Goal: Information Seeking & Learning: Learn about a topic

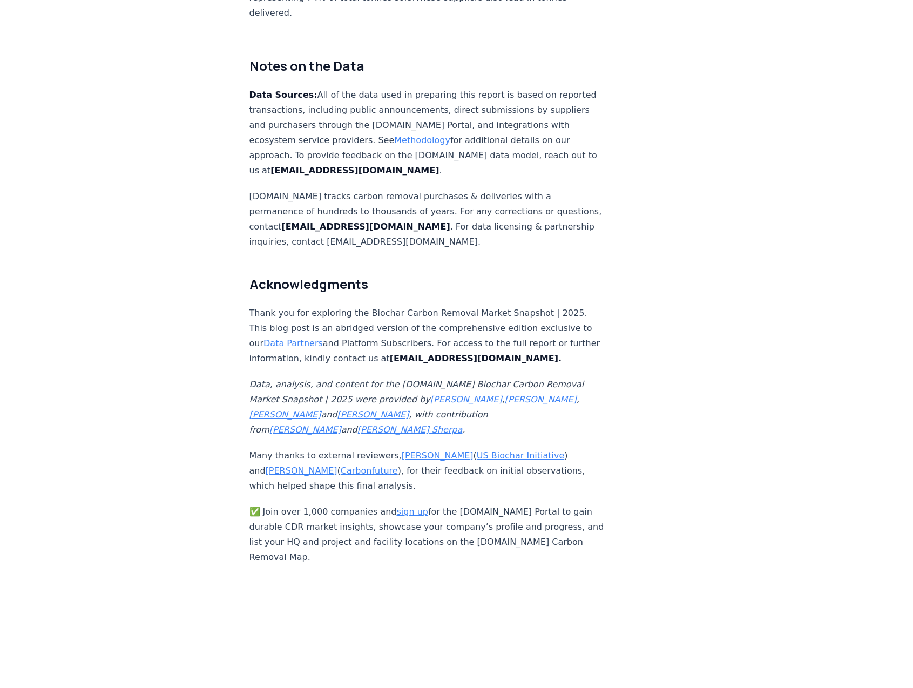
scroll to position [6577, 0]
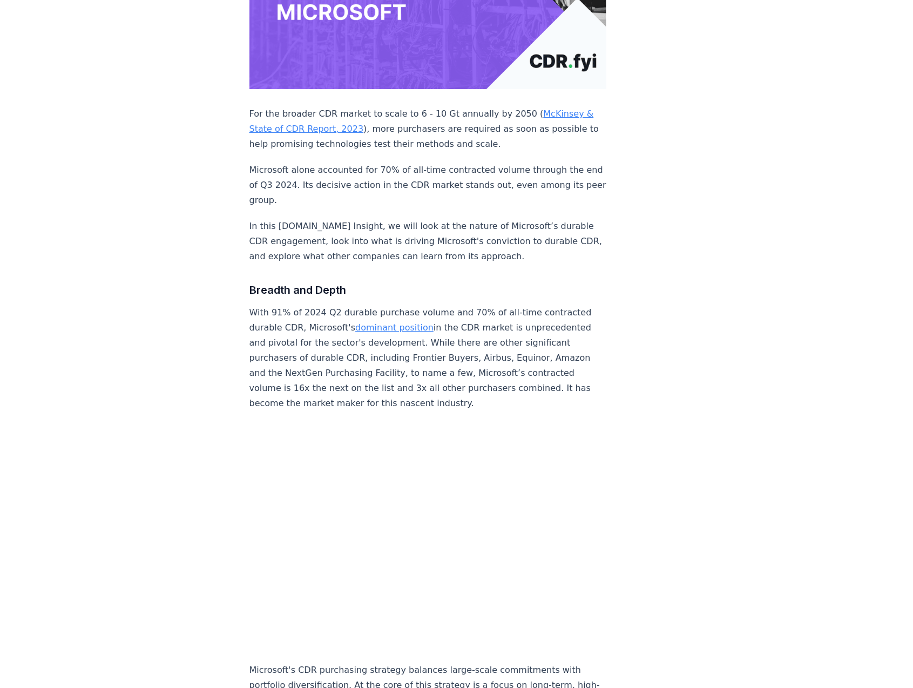
scroll to position [324, 0]
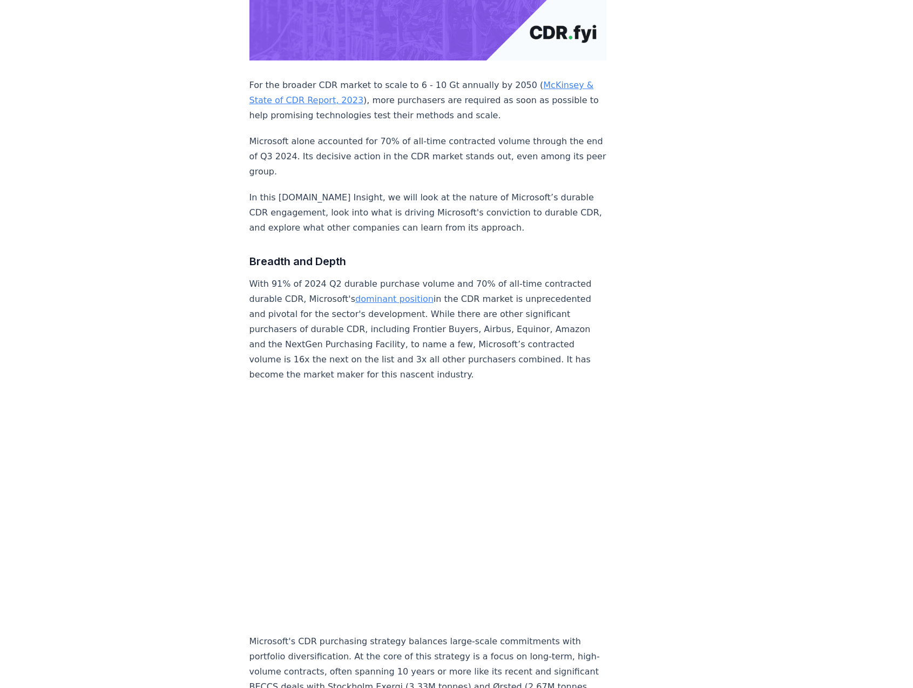
drag, startPoint x: 252, startPoint y: 247, endPoint x: 304, endPoint y: 349, distance: 114.5
click at [304, 349] on p "With 91% of 2024 Q2 durable purchase volume and 70% of all-time contracted dura…" at bounding box center [429, 330] width 358 height 106
copy p "With 91% of 2024 Q2 durable purchase volume and 70% of all-time contracted dura…"
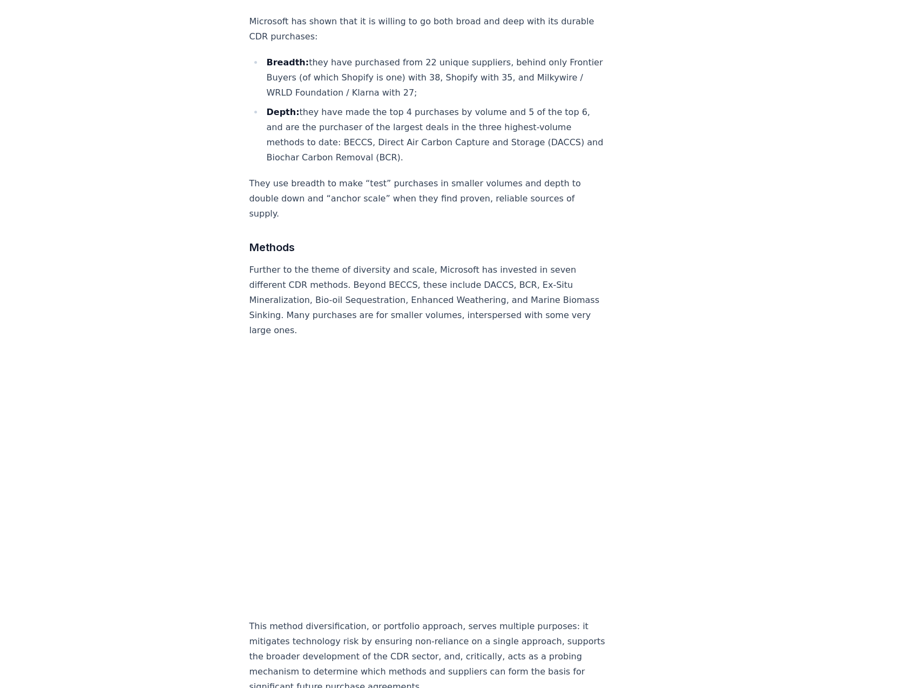
scroll to position [972, 0]
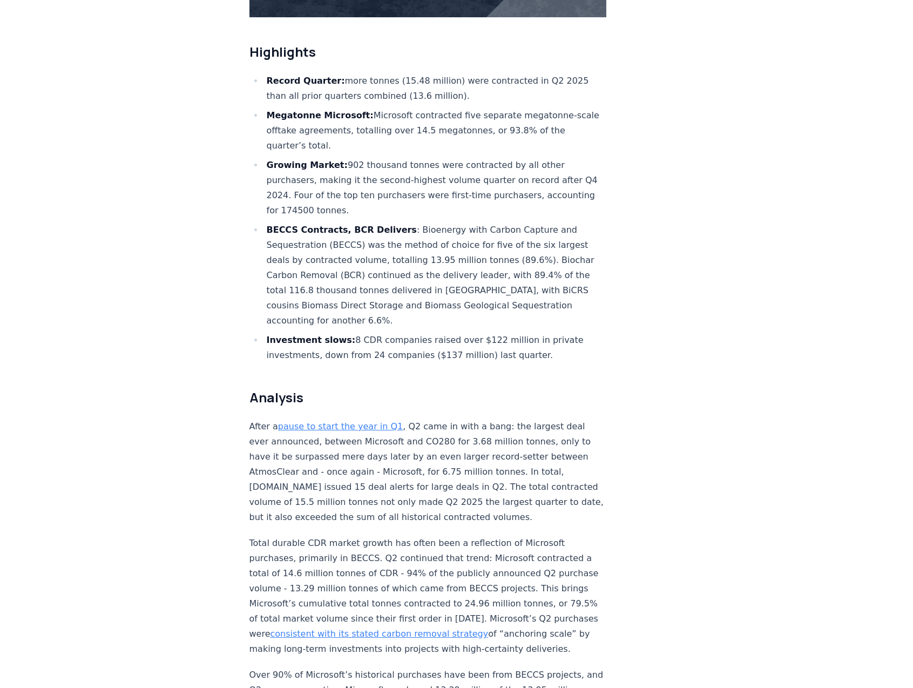
scroll to position [378, 0]
